Goal: Task Accomplishment & Management: Complete application form

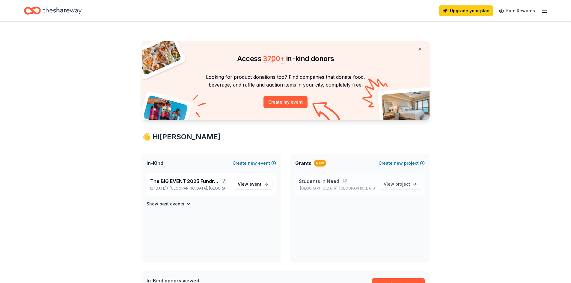
click at [324, 181] on span "Students In Need" at bounding box center [319, 181] width 40 height 7
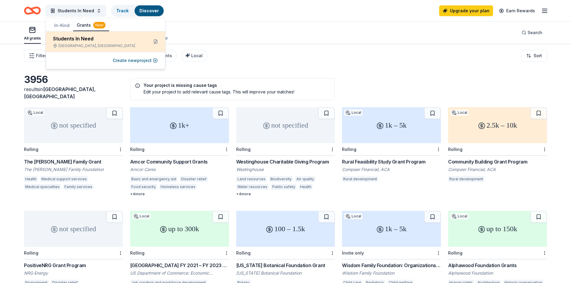
click at [85, 37] on div "Students In Need" at bounding box center [98, 38] width 91 height 7
click at [89, 37] on div "Students In Need" at bounding box center [98, 38] width 91 height 7
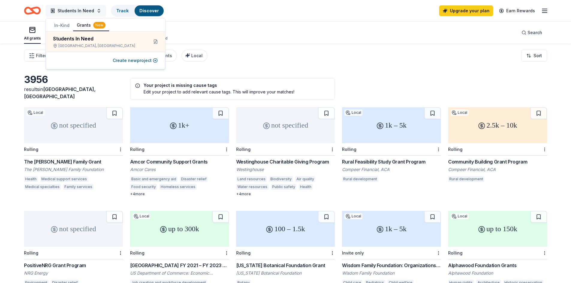
click at [80, 9] on span "Students In Need" at bounding box center [76, 10] width 37 height 7
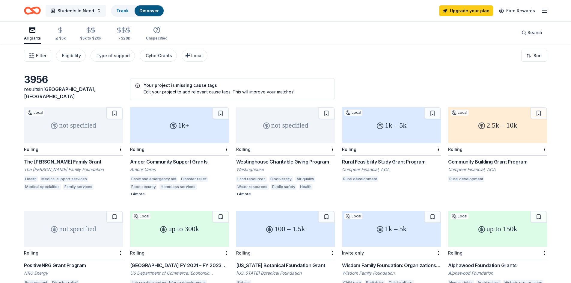
click at [79, 10] on span "Students In Need" at bounding box center [76, 10] width 37 height 7
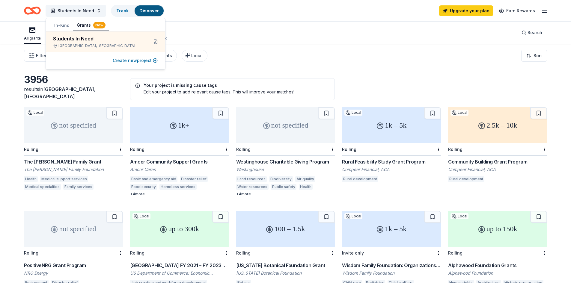
click at [133, 61] on button "Create new project" at bounding box center [135, 60] width 45 height 7
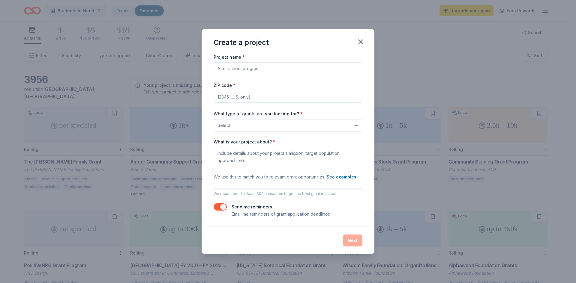
click at [223, 67] on input "Project name *" at bounding box center [288, 68] width 149 height 12
type input "District 128 Foundation for Learning - Students In Need Project"
click at [217, 97] on input "ZIP code *" at bounding box center [288, 97] width 149 height 12
type input "60061"
click at [238, 123] on button "Select" at bounding box center [288, 125] width 149 height 13
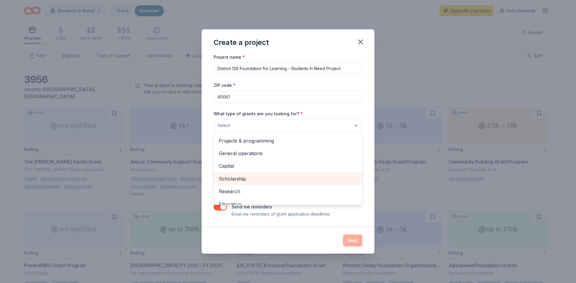
scroll to position [30, 0]
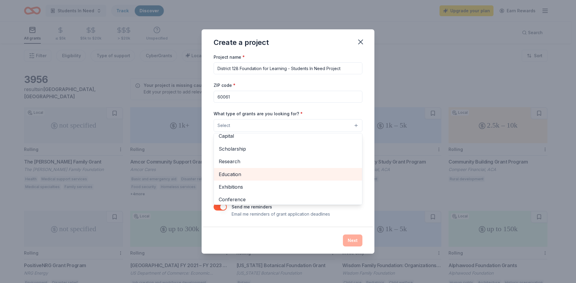
click at [236, 176] on span "Education" at bounding box center [288, 175] width 139 height 8
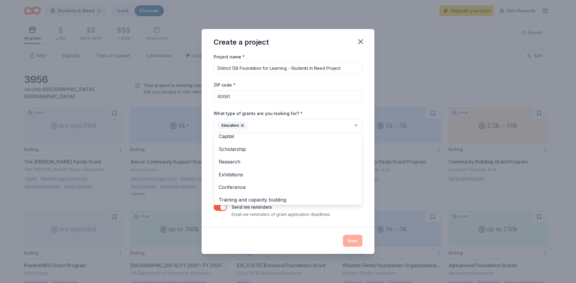
click at [441, 67] on div "Create a project Project name * District 128 Foundation for Learning - Students…" at bounding box center [288, 141] width 576 height 283
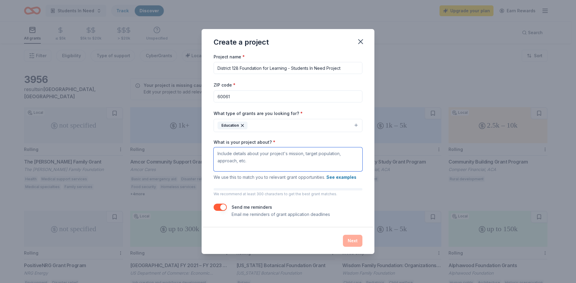
click at [218, 154] on textarea "What is your project about? *" at bounding box center [288, 160] width 149 height 24
paste textarea "Money raised will allow us to fund up to 20 DARING Innovation Grants, serve the…"
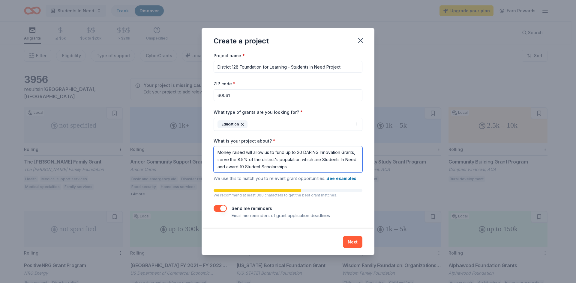
drag, startPoint x: 244, startPoint y: 153, endPoint x: 232, endPoint y: 154, distance: 11.8
click at [232, 154] on textarea "Money raised will allow us to fund up to 20 DARING Innovation Grants, serve the…" at bounding box center [288, 159] width 149 height 26
drag, startPoint x: 270, startPoint y: 152, endPoint x: 274, endPoint y: 152, distance: 4.5
click at [274, 152] on textarea "Money received will allow us to fund up to 20 DARING Innovation Grants, serve t…" at bounding box center [288, 159] width 149 height 26
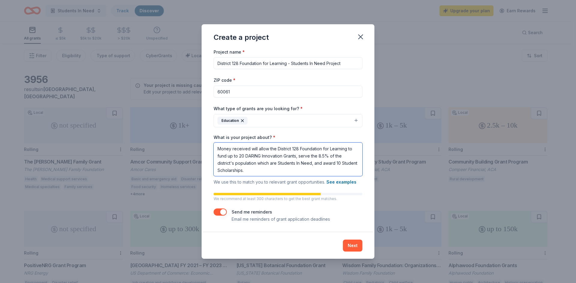
click at [265, 170] on textarea "Money received will allow the District 128 Foundation for Learning to fund up t…" at bounding box center [288, 160] width 149 height 34
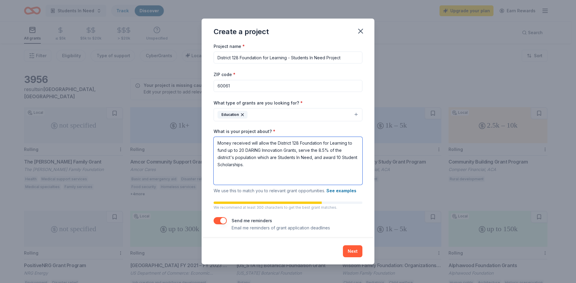
paste textarea "All money raised during the silent auction will benefit the staff and students …"
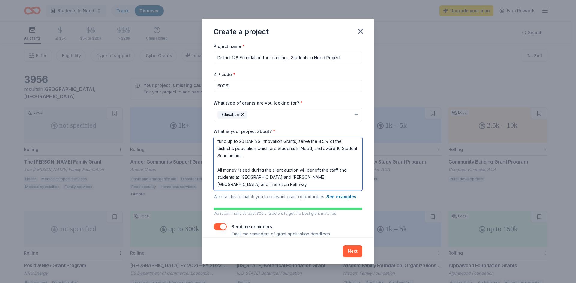
scroll to position [0, 0]
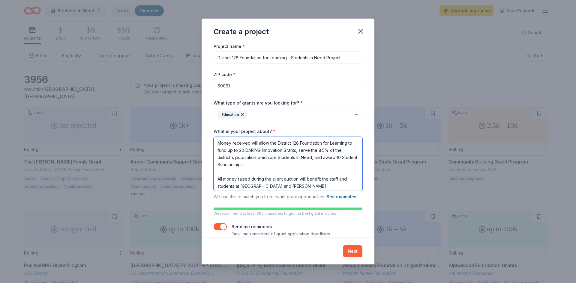
click at [265, 164] on textarea "Money received will allow the District 128 Foundation for Learning to fund up t…" at bounding box center [288, 164] width 149 height 54
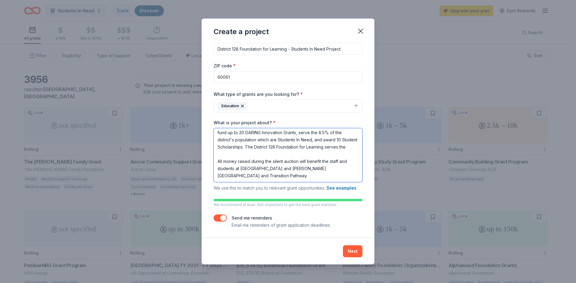
scroll to position [23, 0]
drag, startPoint x: 218, startPoint y: 153, endPoint x: 348, endPoint y: 153, distance: 130.8
click at [348, 153] on textarea "Money received will allow the District 128 Foundation for Learning to fund up t…" at bounding box center [288, 155] width 149 height 54
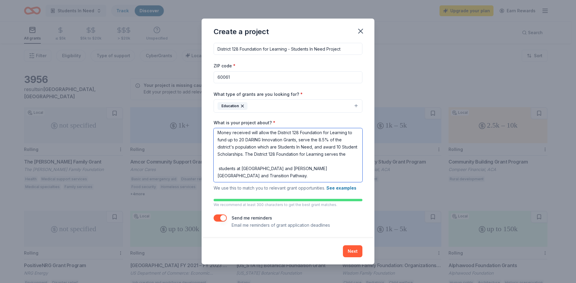
scroll to position [0, 0]
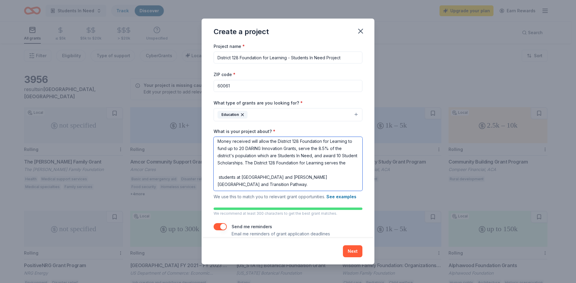
click at [242, 157] on textarea "Money received will allow the District 128 Foundation for Learning to fund up t…" at bounding box center [288, 164] width 149 height 54
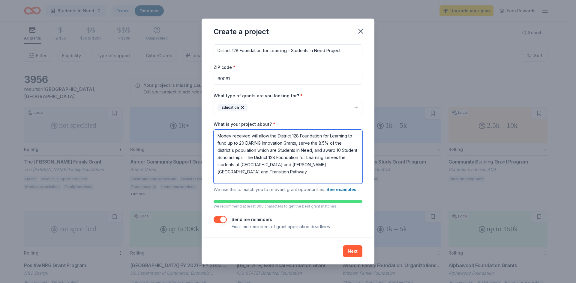
scroll to position [9, 0]
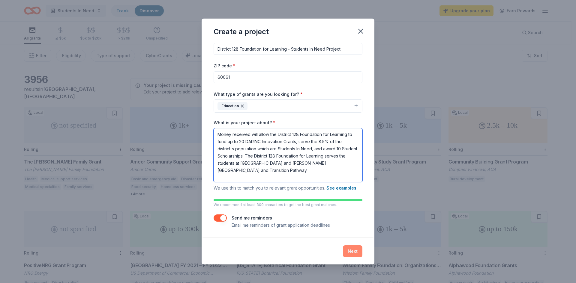
type textarea "Money received will allow the District 128 Foundation for Learning to fund up t…"
click at [351, 248] on button "Next" at bounding box center [352, 252] width 19 height 12
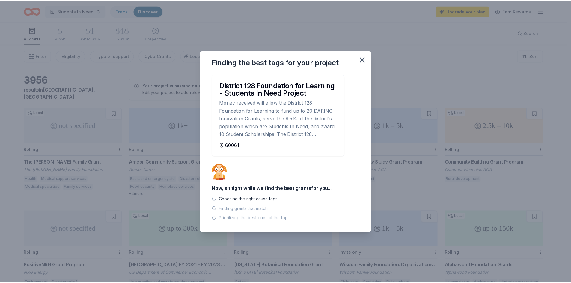
scroll to position [0, 0]
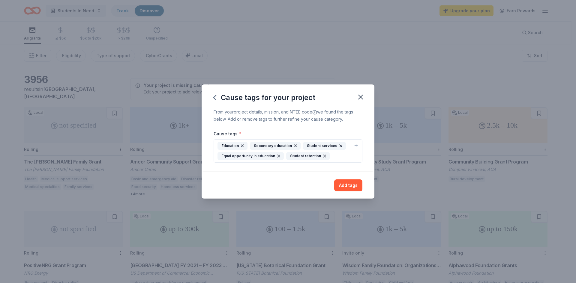
click at [324, 156] on icon "button" at bounding box center [324, 156] width 5 height 5
click at [351, 187] on button "Add tags" at bounding box center [348, 186] width 28 height 12
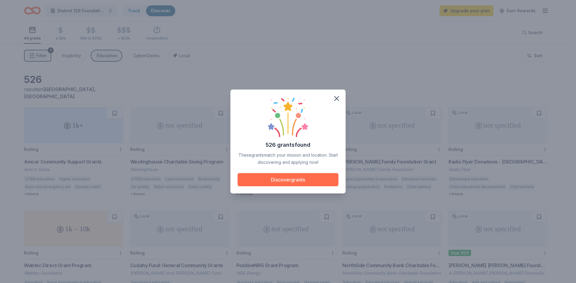
click at [289, 180] on button "Discover grants" at bounding box center [288, 179] width 101 height 13
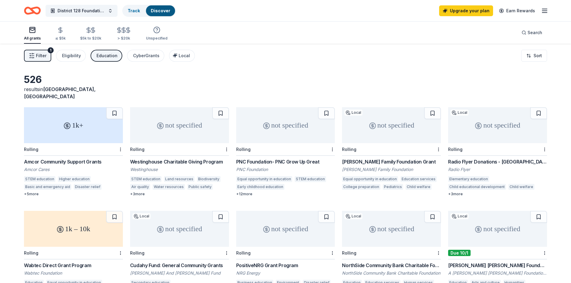
click at [249, 192] on div "+ 12 more" at bounding box center [285, 194] width 99 height 5
click at [380, 158] on div "[PERSON_NAME] Family Foundation Grant" at bounding box center [391, 161] width 99 height 7
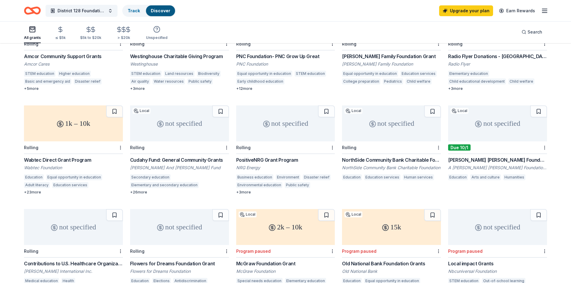
scroll to position [120, 0]
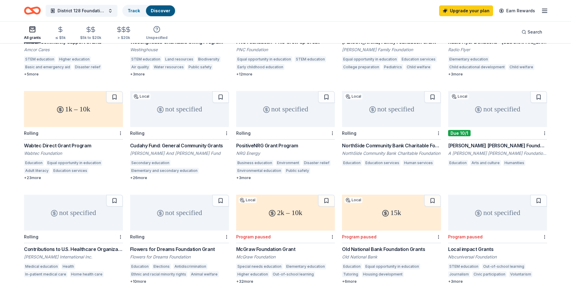
click at [378, 142] on div "NorthSide Community Bank Charitable Foundation Grant" at bounding box center [391, 145] width 99 height 7
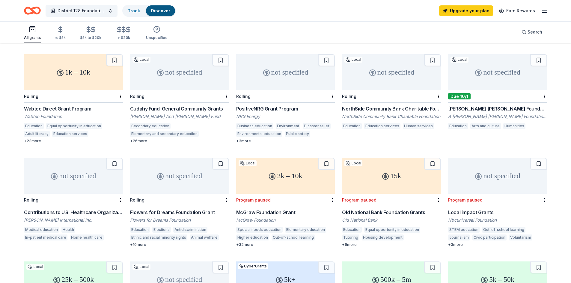
scroll to position [150, 0]
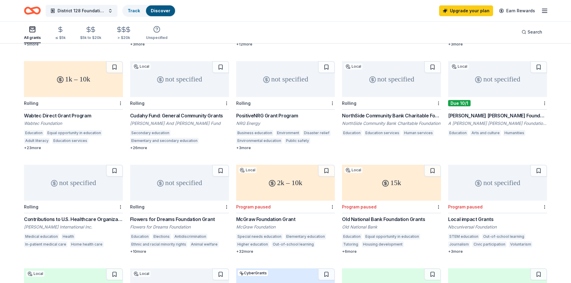
click at [141, 146] on div "+ 26 more" at bounding box center [179, 148] width 99 height 5
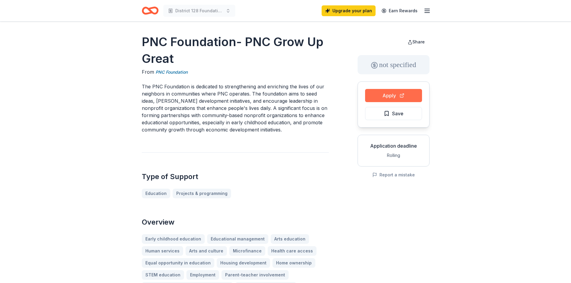
click at [390, 96] on button "Apply" at bounding box center [393, 95] width 57 height 13
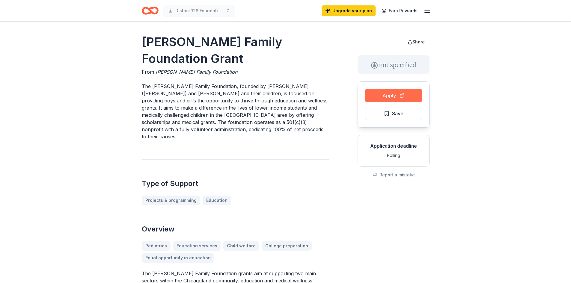
click at [389, 95] on button "Apply" at bounding box center [393, 95] width 57 height 13
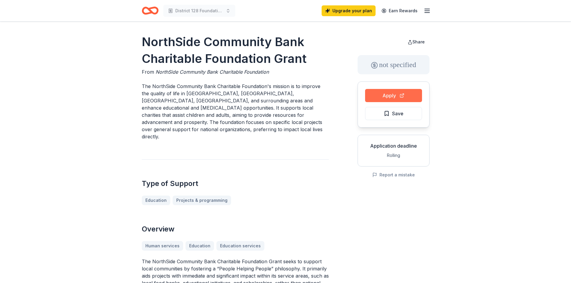
click at [381, 95] on button "Apply" at bounding box center [393, 95] width 57 height 13
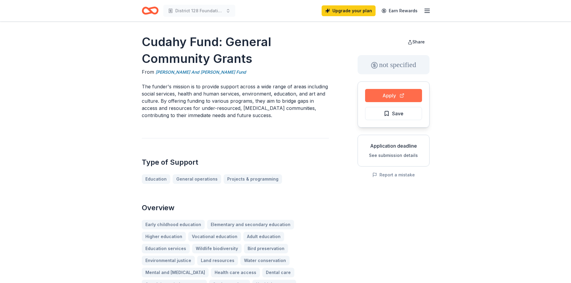
click at [394, 94] on button "Apply" at bounding box center [393, 95] width 57 height 13
